Goal: Find specific page/section

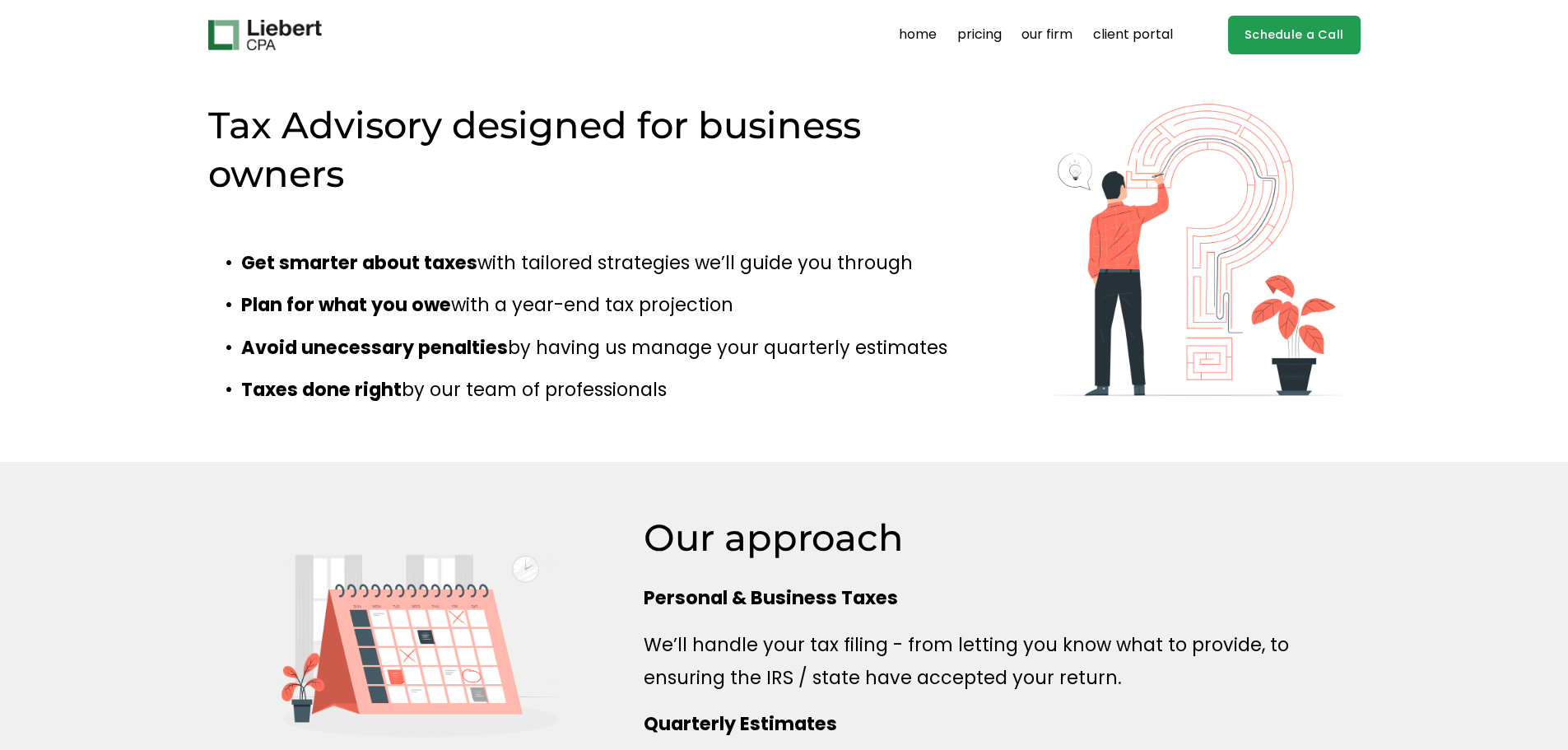
click at [361, 131] on h2 "Tax Advisory designed for business owners" at bounding box center [567, 150] width 717 height 96
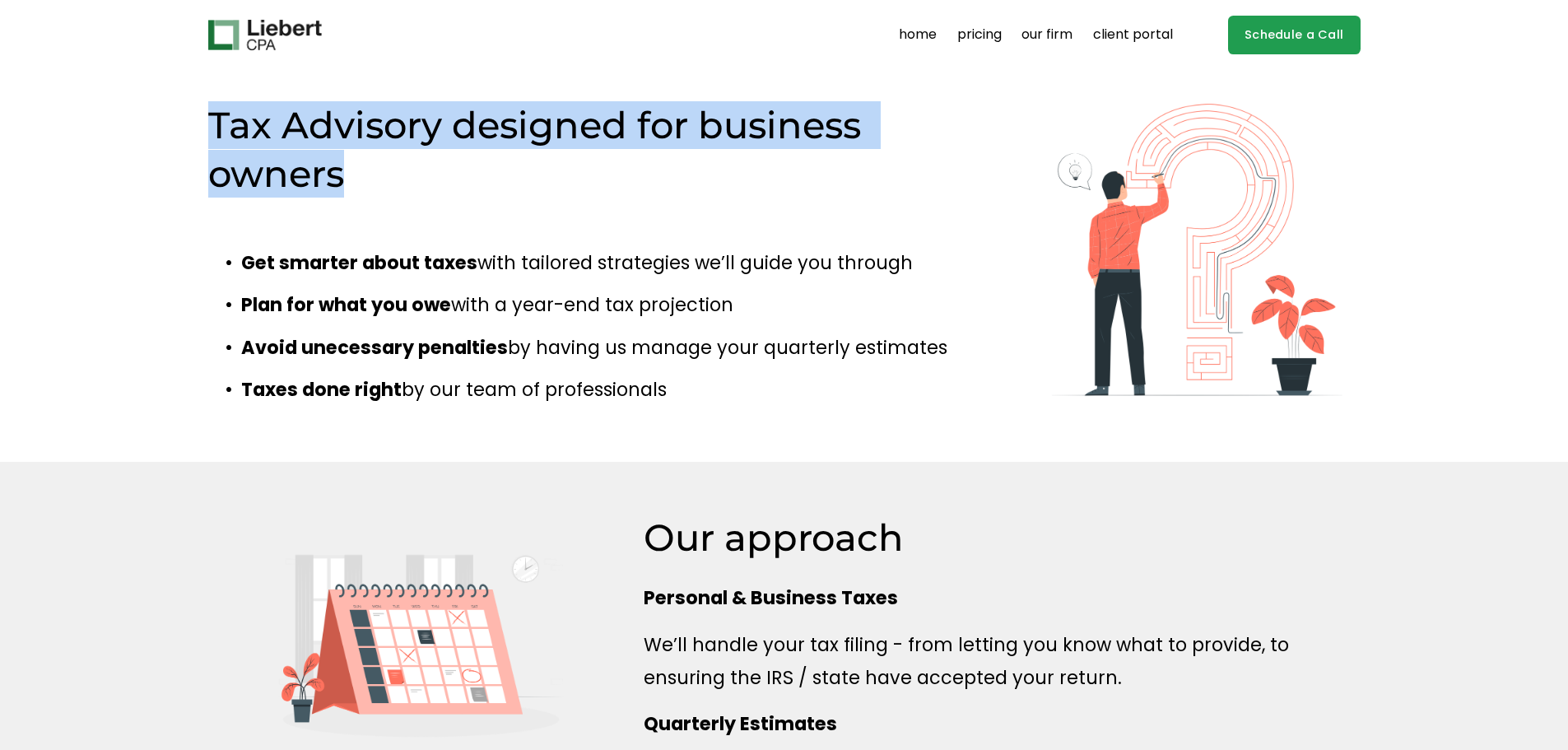
drag, startPoint x: 0, startPoint y: 0, endPoint x: 368, endPoint y: 185, distance: 411.9
click at [368, 185] on h2 "Tax Advisory designed for business owners" at bounding box center [567, 150] width 717 height 96
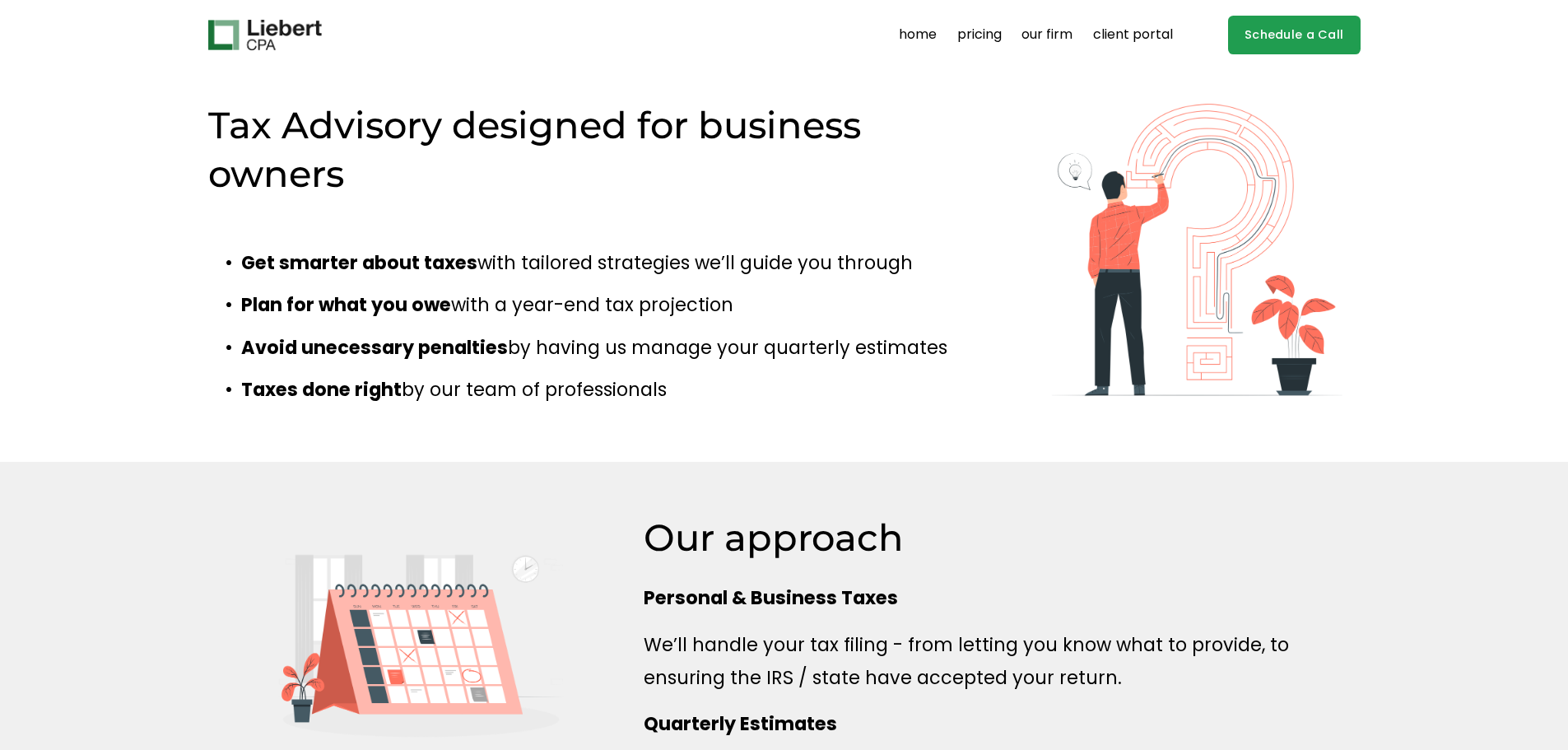
click at [368, 185] on h2 "Tax Advisory designed for business owners" at bounding box center [567, 150] width 717 height 96
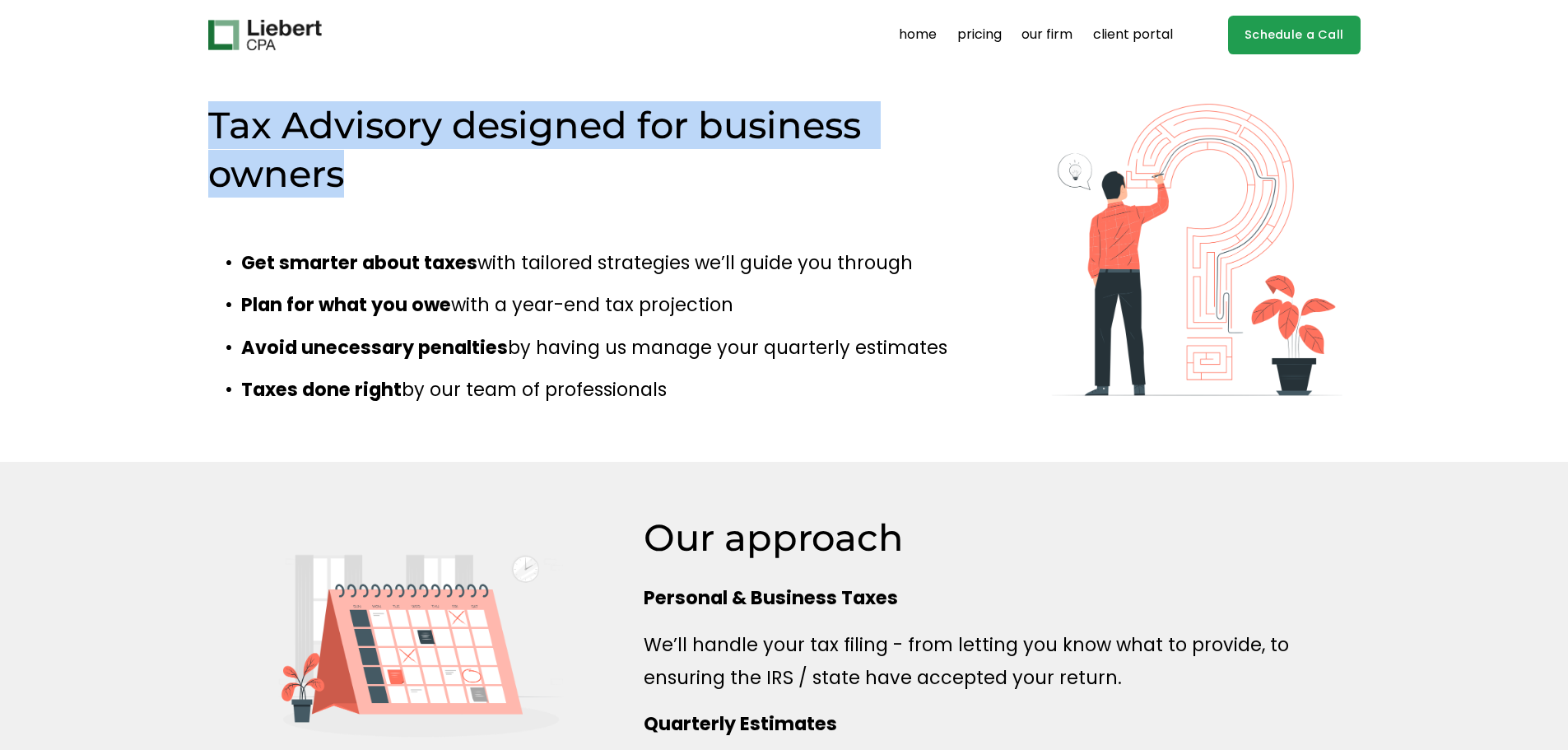
drag, startPoint x: 368, startPoint y: 185, endPoint x: 337, endPoint y: 130, distance: 63.1
click at [337, 130] on h2 "Tax Advisory designed for business owners" at bounding box center [567, 150] width 717 height 96
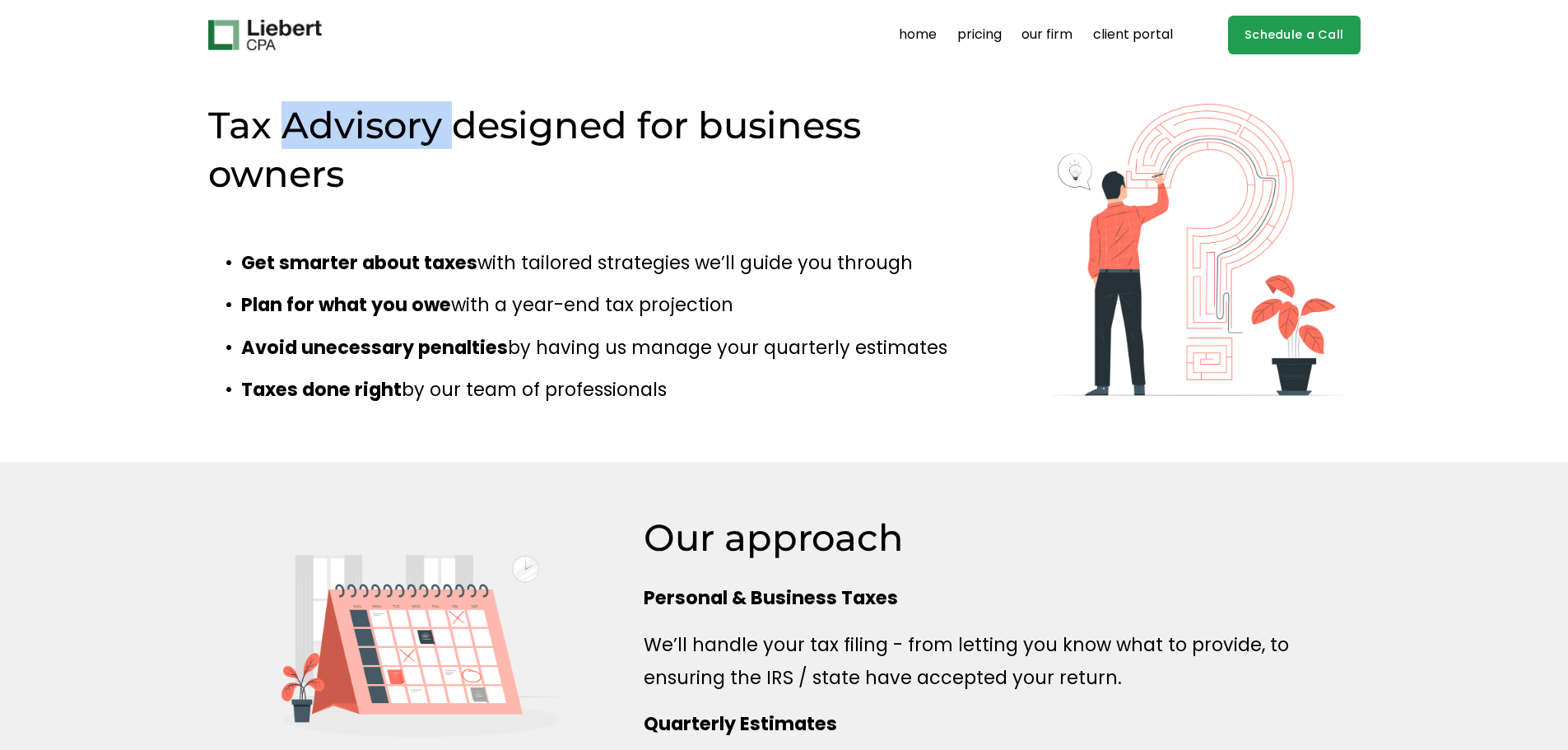
click at [337, 130] on h2 "Tax Advisory designed for business owners" at bounding box center [567, 150] width 717 height 96
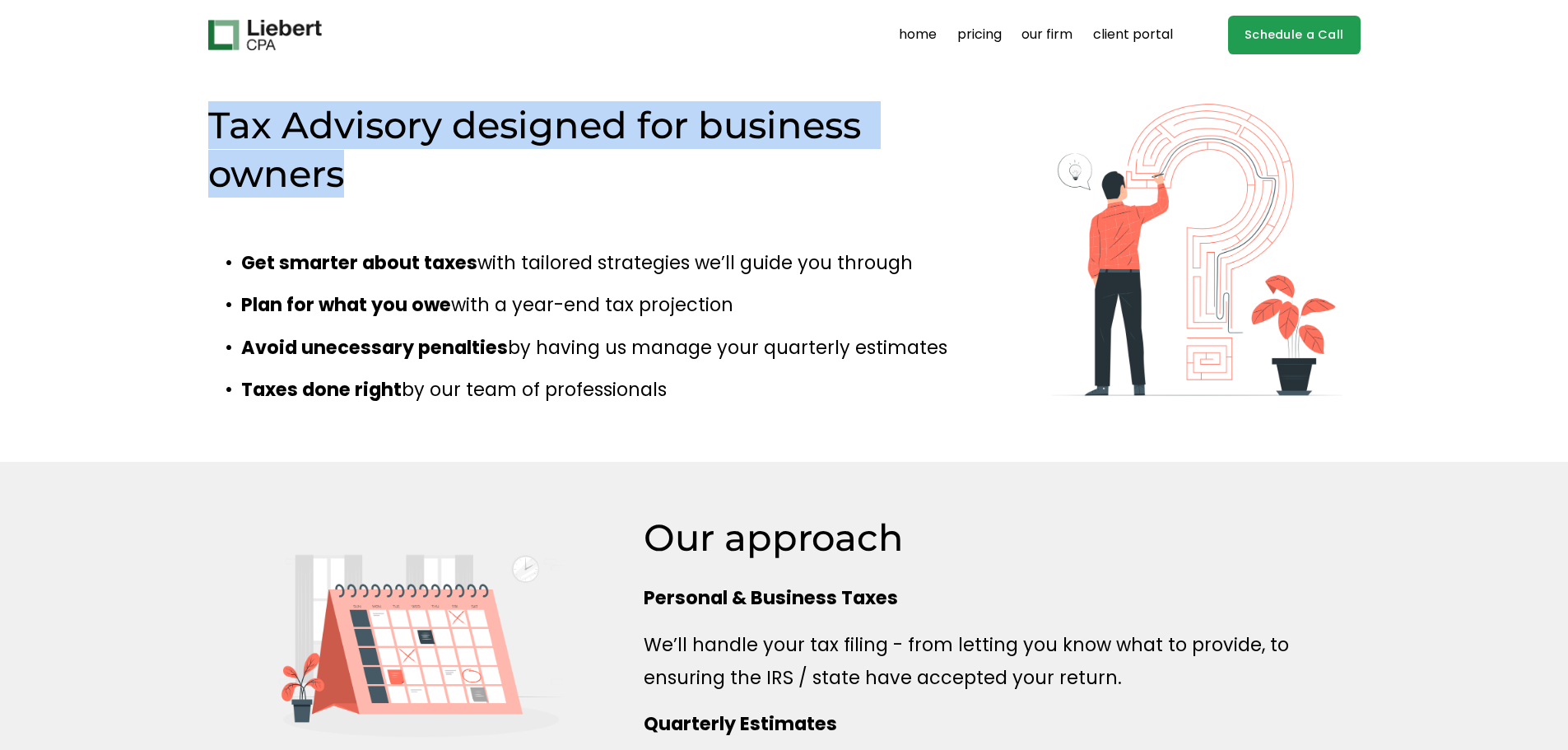
drag, startPoint x: 337, startPoint y: 130, endPoint x: 350, endPoint y: 186, distance: 57.5
click at [350, 186] on h2 "Tax Advisory designed for business owners" at bounding box center [567, 150] width 717 height 96
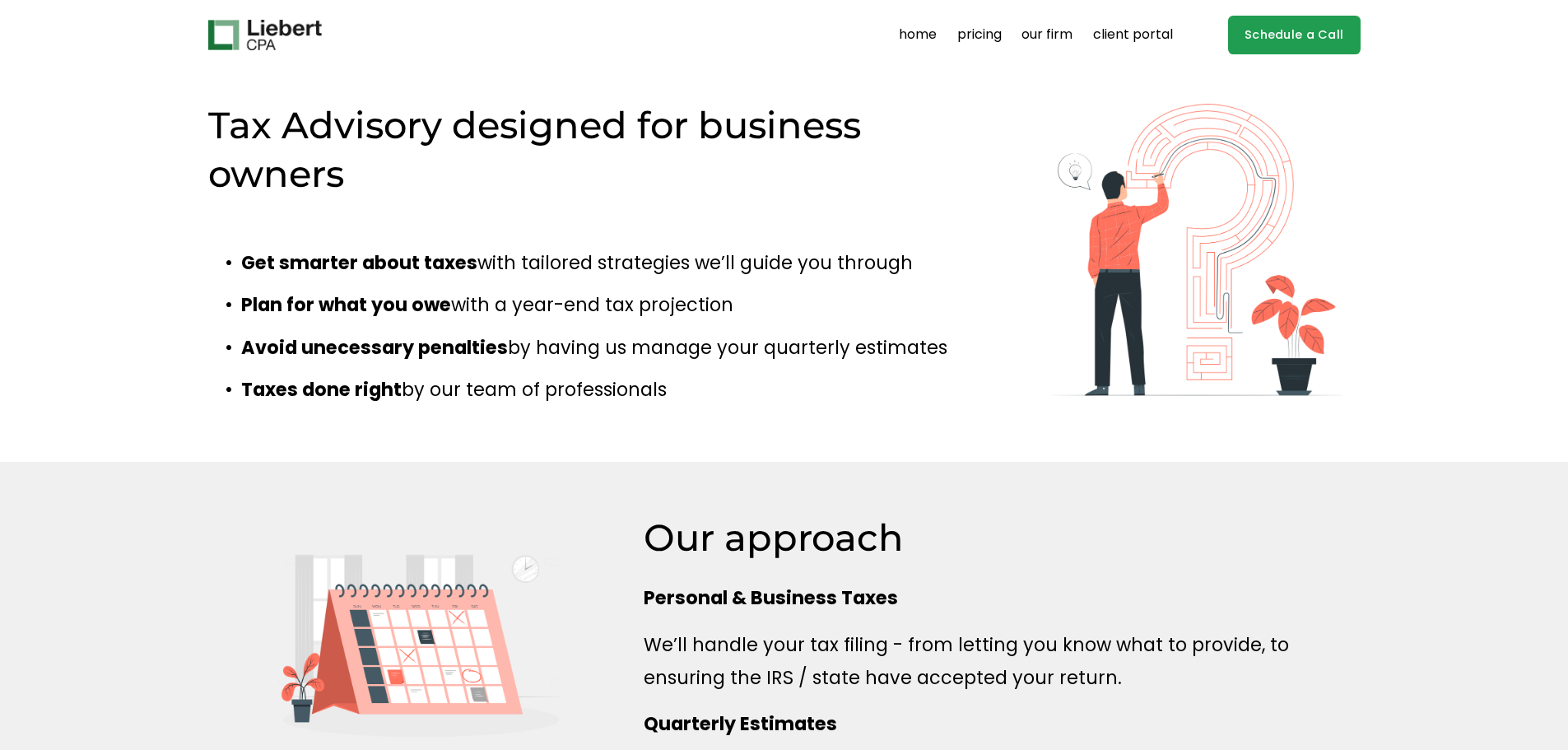
click at [350, 186] on h2 "Tax Advisory designed for business owners" at bounding box center [567, 150] width 717 height 96
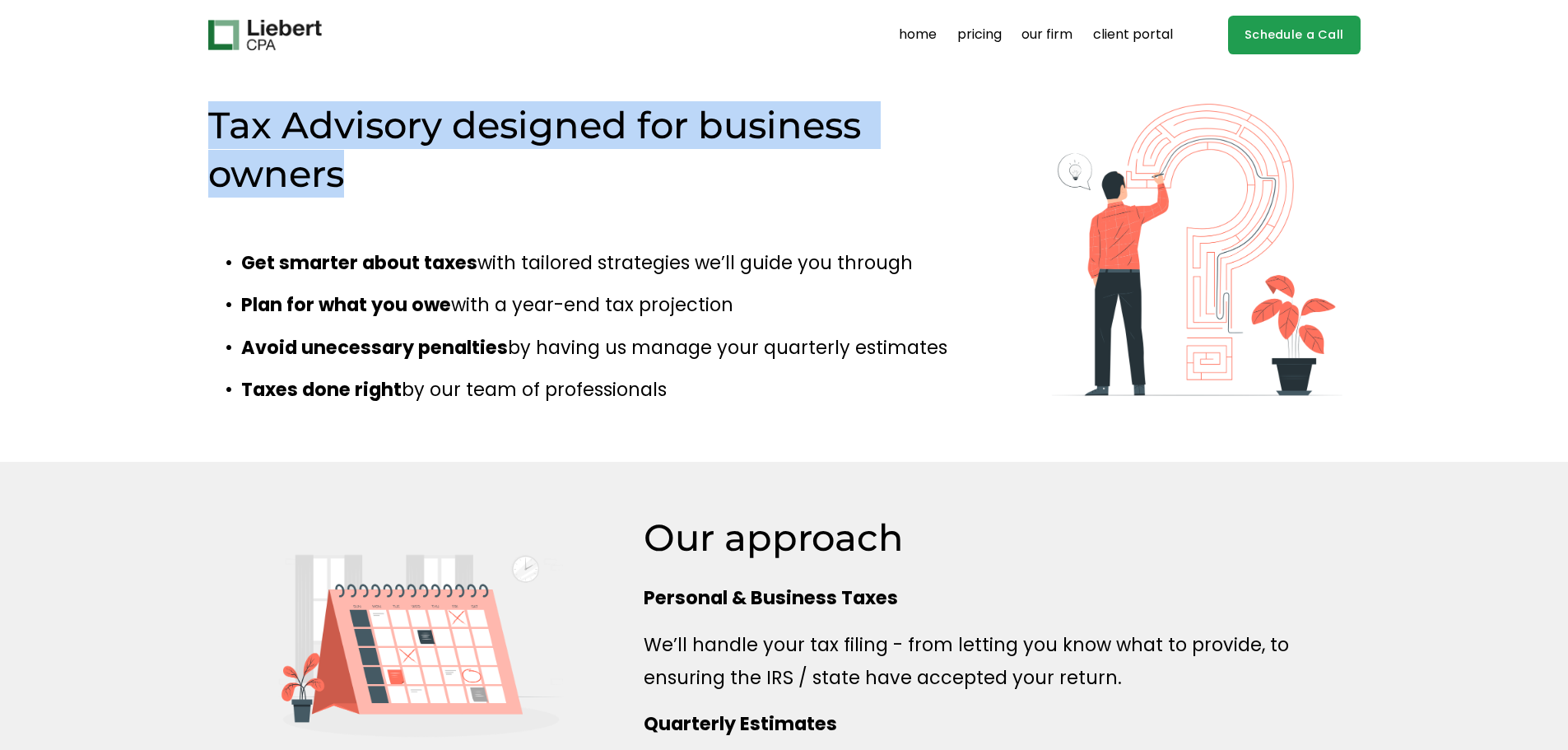
drag, startPoint x: 350, startPoint y: 186, endPoint x: 338, endPoint y: 122, distance: 65.1
click at [338, 122] on h2 "Tax Advisory designed for business owners" at bounding box center [567, 150] width 717 height 96
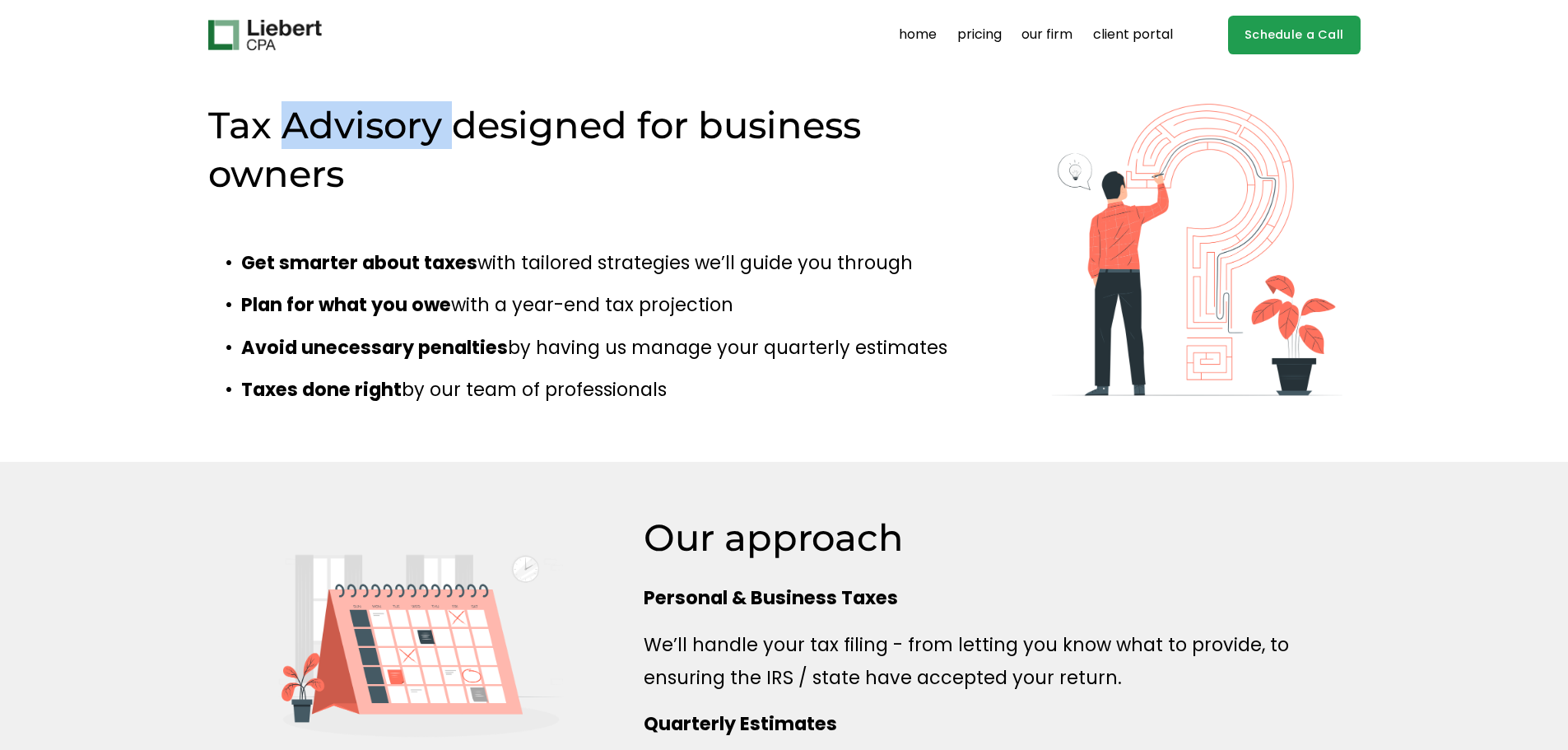
click at [338, 122] on h2 "Tax Advisory designed for business owners" at bounding box center [567, 150] width 717 height 96
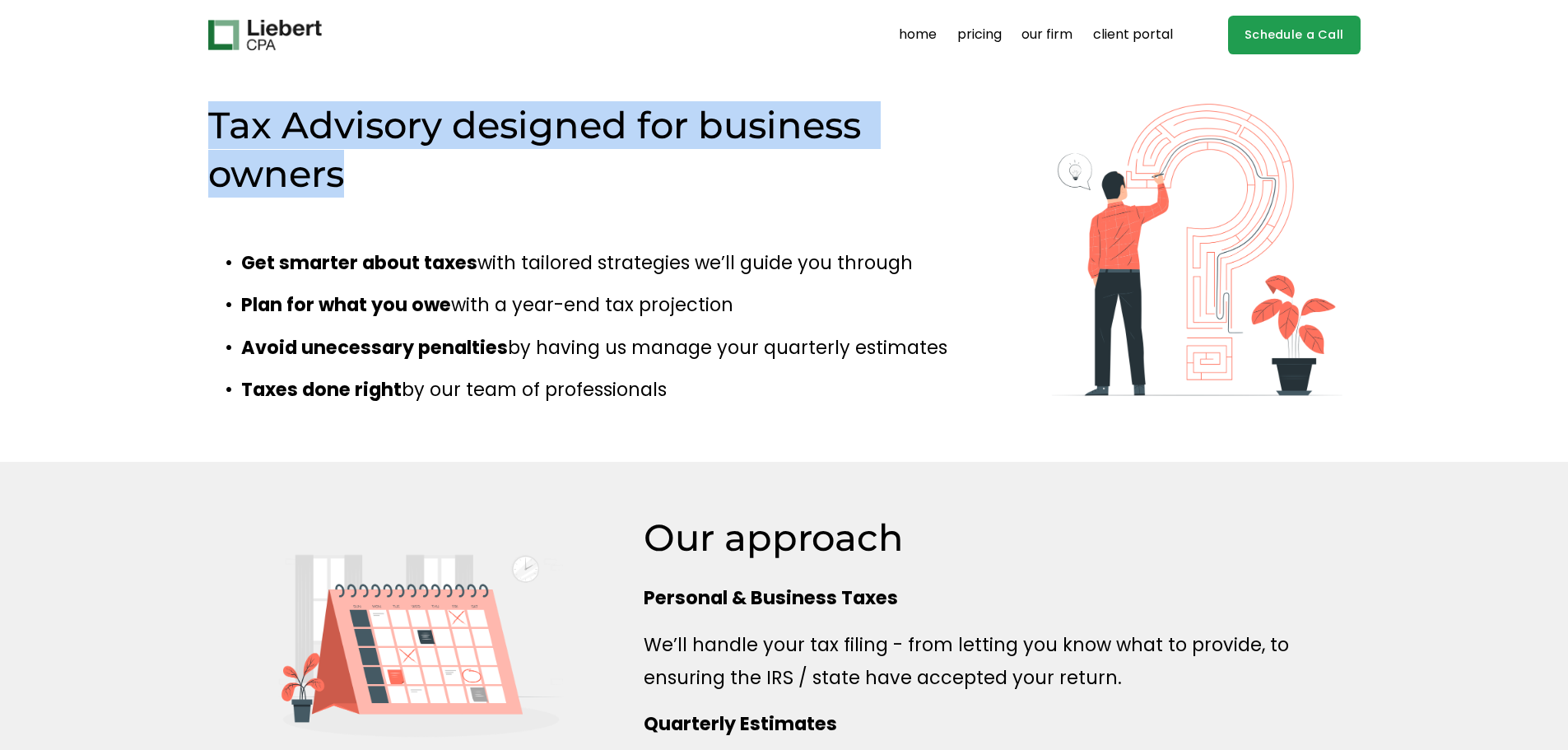
drag, startPoint x: 338, startPoint y: 122, endPoint x: 351, endPoint y: 154, distance: 34.5
click at [351, 154] on h2 "Tax Advisory designed for business owners" at bounding box center [567, 150] width 717 height 96
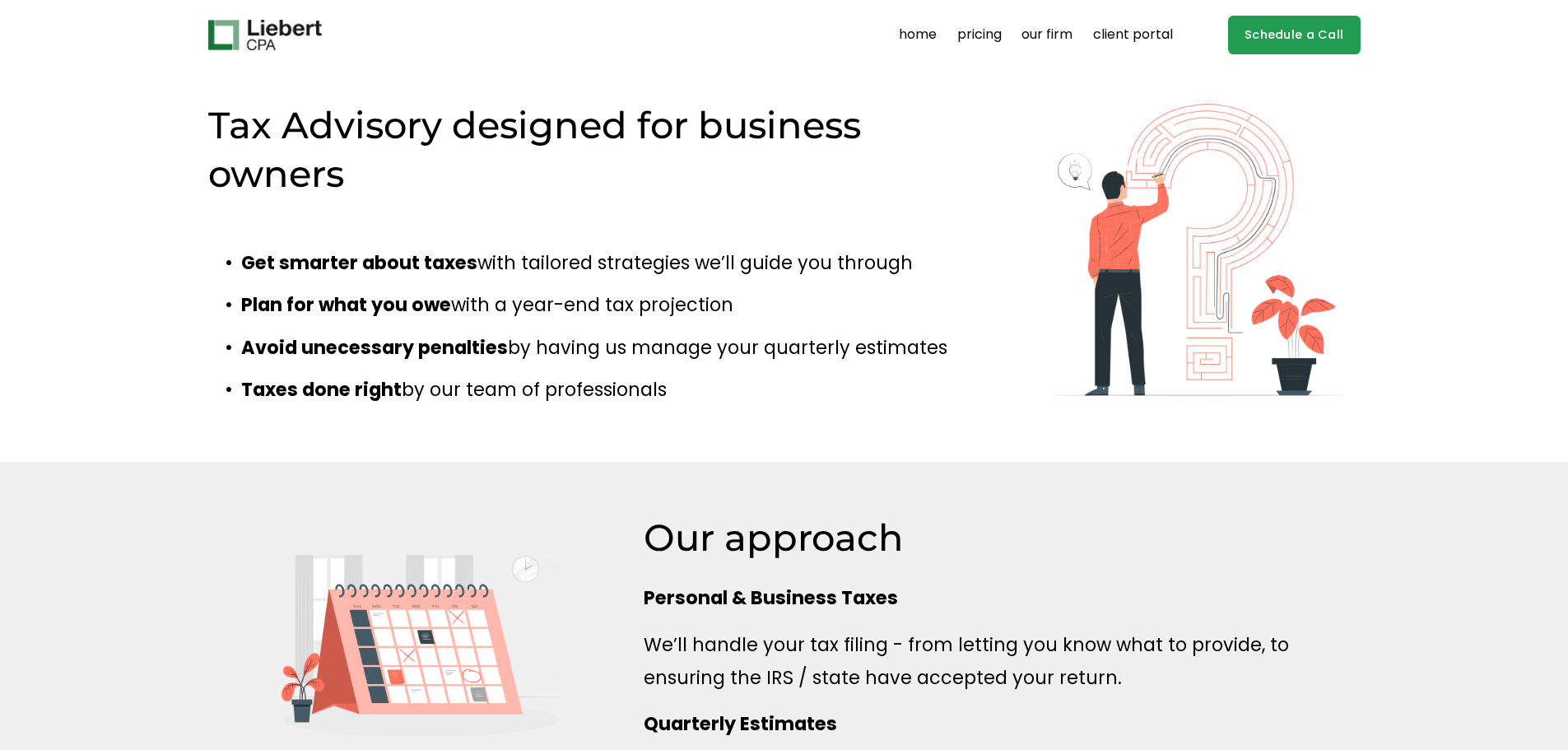
click at [351, 154] on h2 "Tax Advisory designed for business owners" at bounding box center [567, 150] width 717 height 96
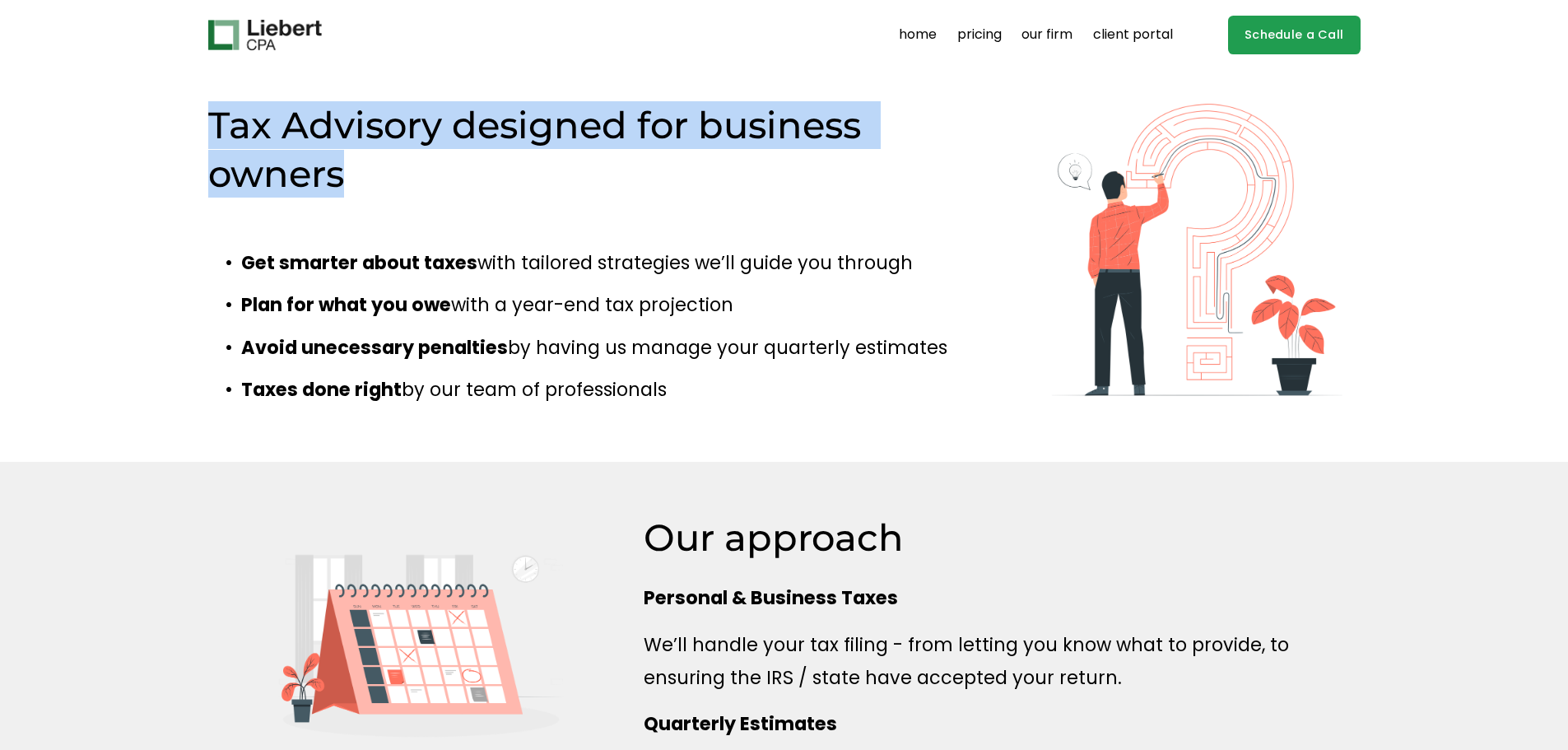
click at [351, 149] on h2 "Tax Advisory designed for business owners" at bounding box center [567, 150] width 717 height 96
click at [352, 142] on h2 "Tax Advisory designed for business owners" at bounding box center [567, 150] width 717 height 96
